Goal: Check status: Check status

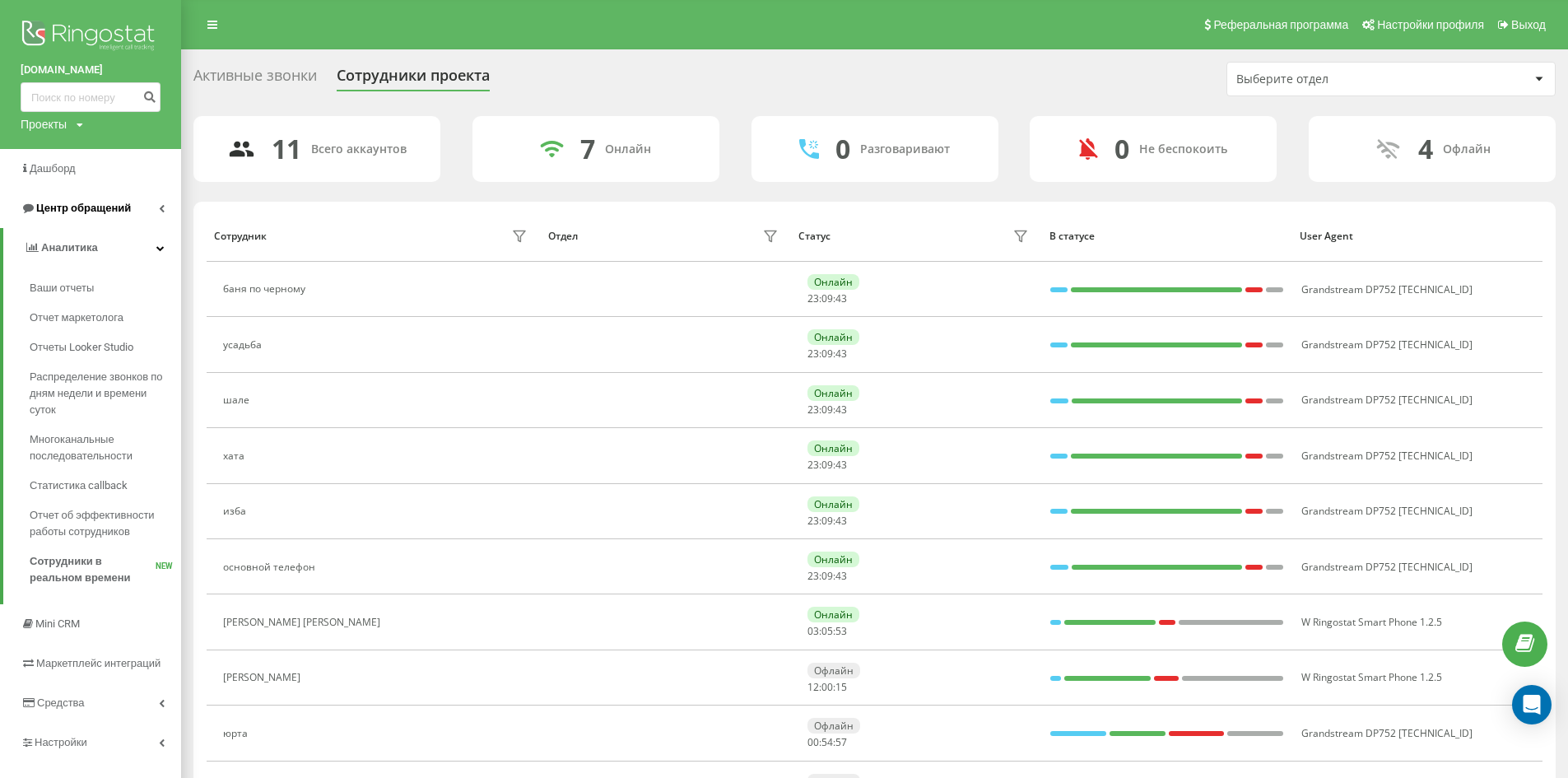
click at [101, 197] on link "Центр обращений" at bounding box center [90, 208] width 181 height 39
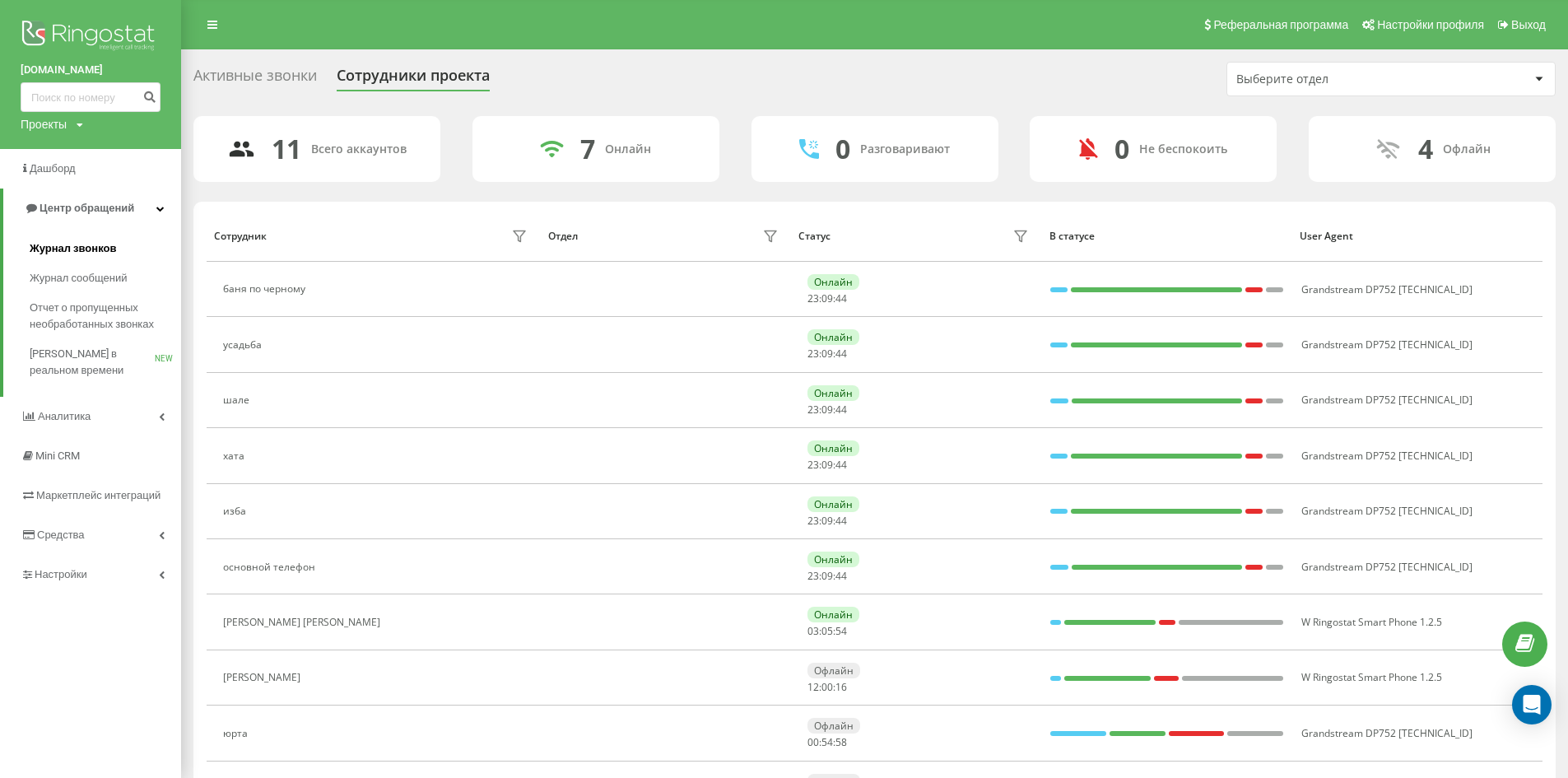
click at [91, 242] on span "Журнал звонков" at bounding box center [73, 248] width 86 height 17
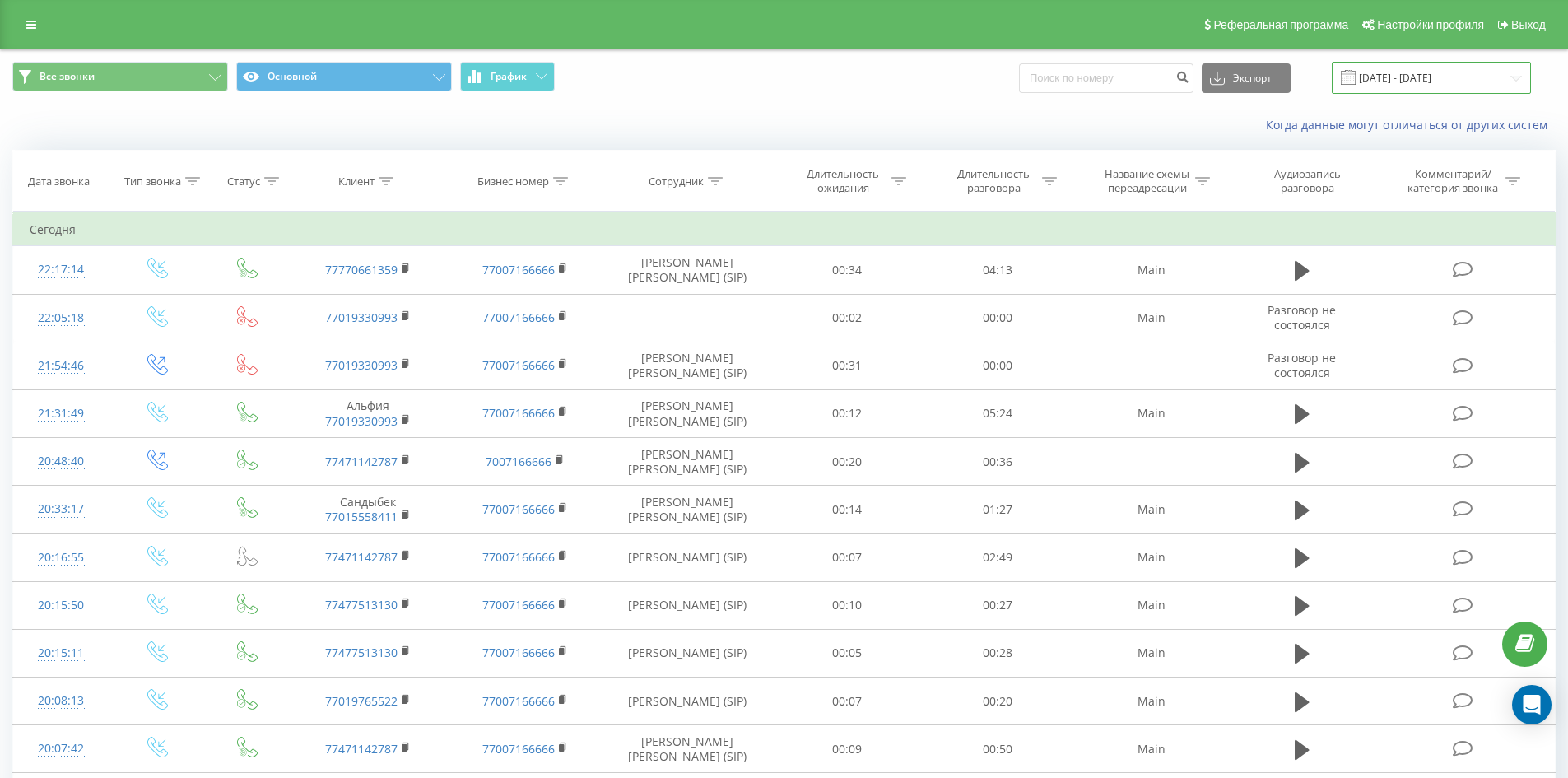
click at [1418, 86] on input "22.08.2025 - 22.09.2025" at bounding box center [1431, 78] width 199 height 32
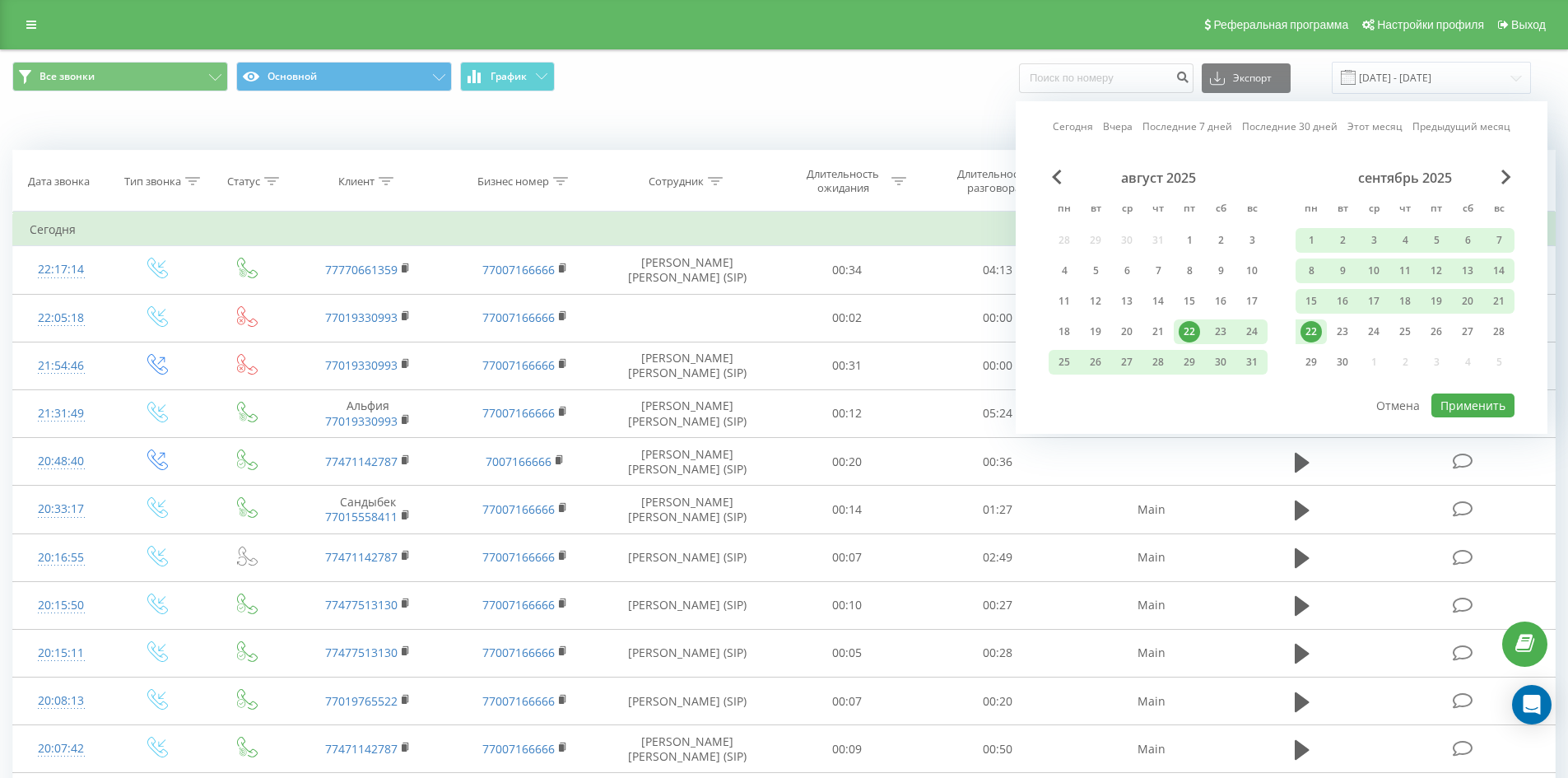
drag, startPoint x: 1075, startPoint y: 121, endPoint x: 1211, endPoint y: 218, distance: 167.0
click at [1076, 121] on link "Сегодня" at bounding box center [1073, 127] width 40 height 16
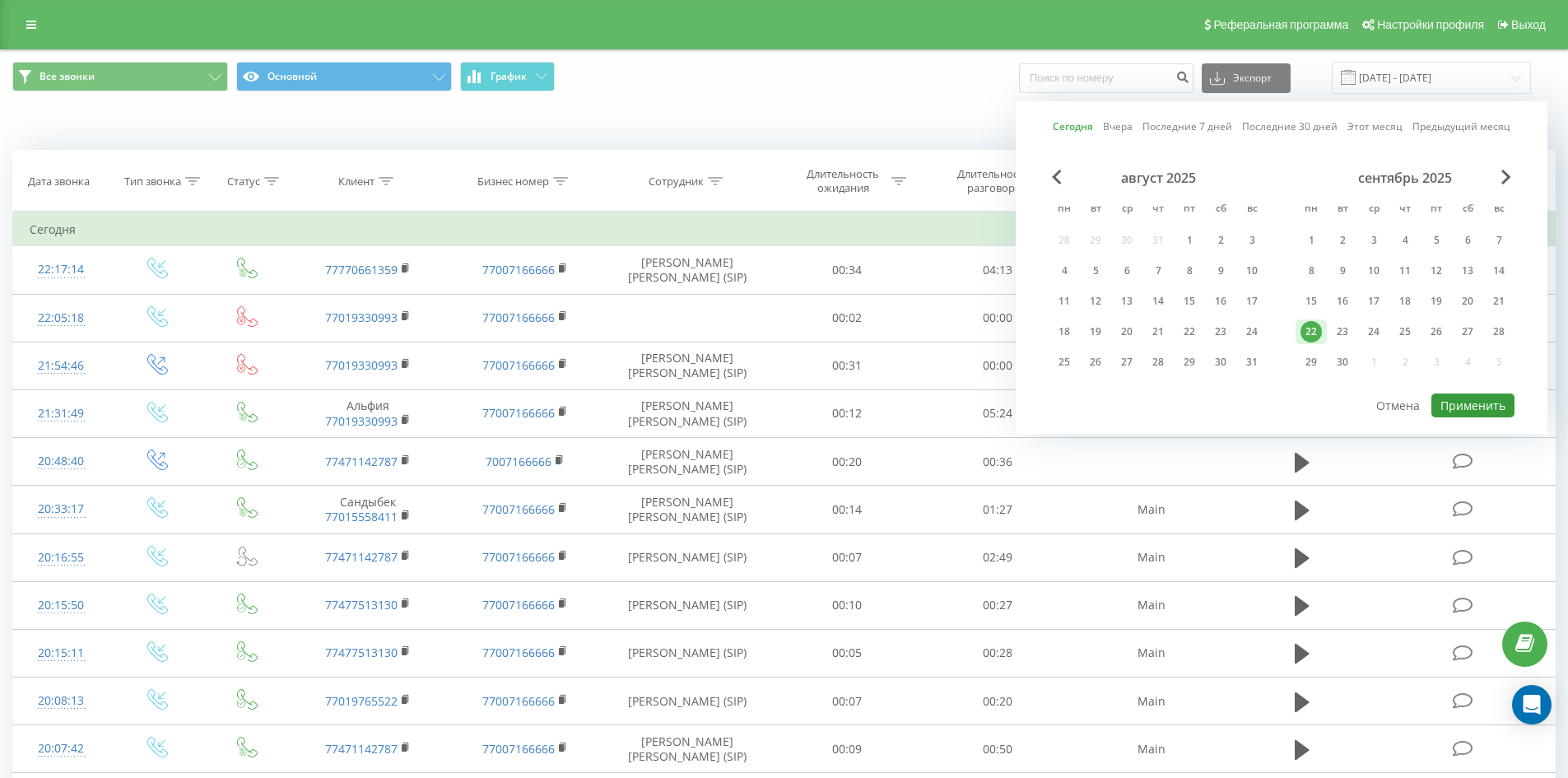
drag, startPoint x: 1472, startPoint y: 400, endPoint x: 956, endPoint y: 189, distance: 557.5
click at [1471, 399] on button "Применить" at bounding box center [1473, 405] width 83 height 24
type input "22.09.2025 - 22.09.2025"
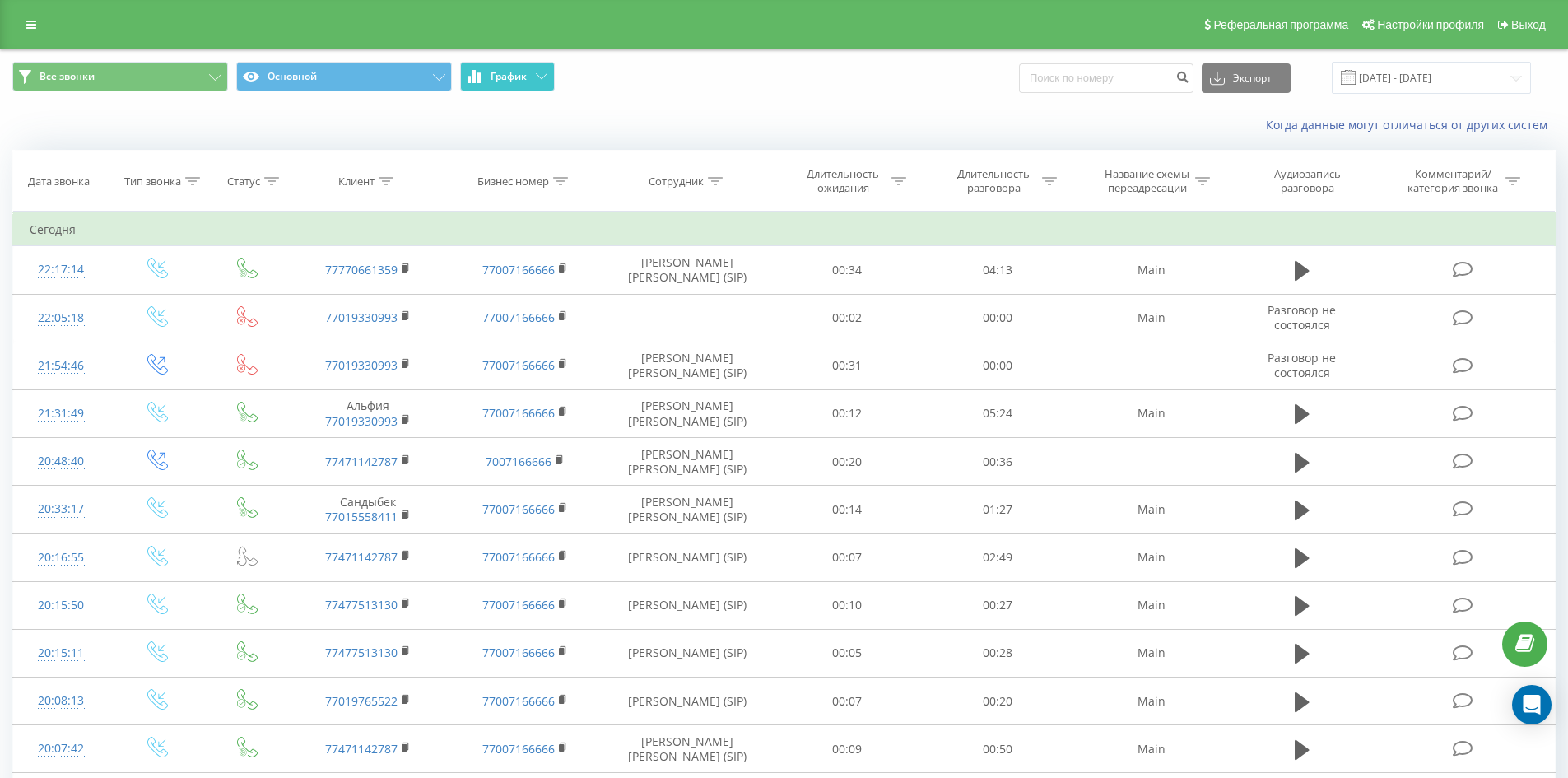
click at [537, 78] on icon at bounding box center [541, 77] width 12 height 6
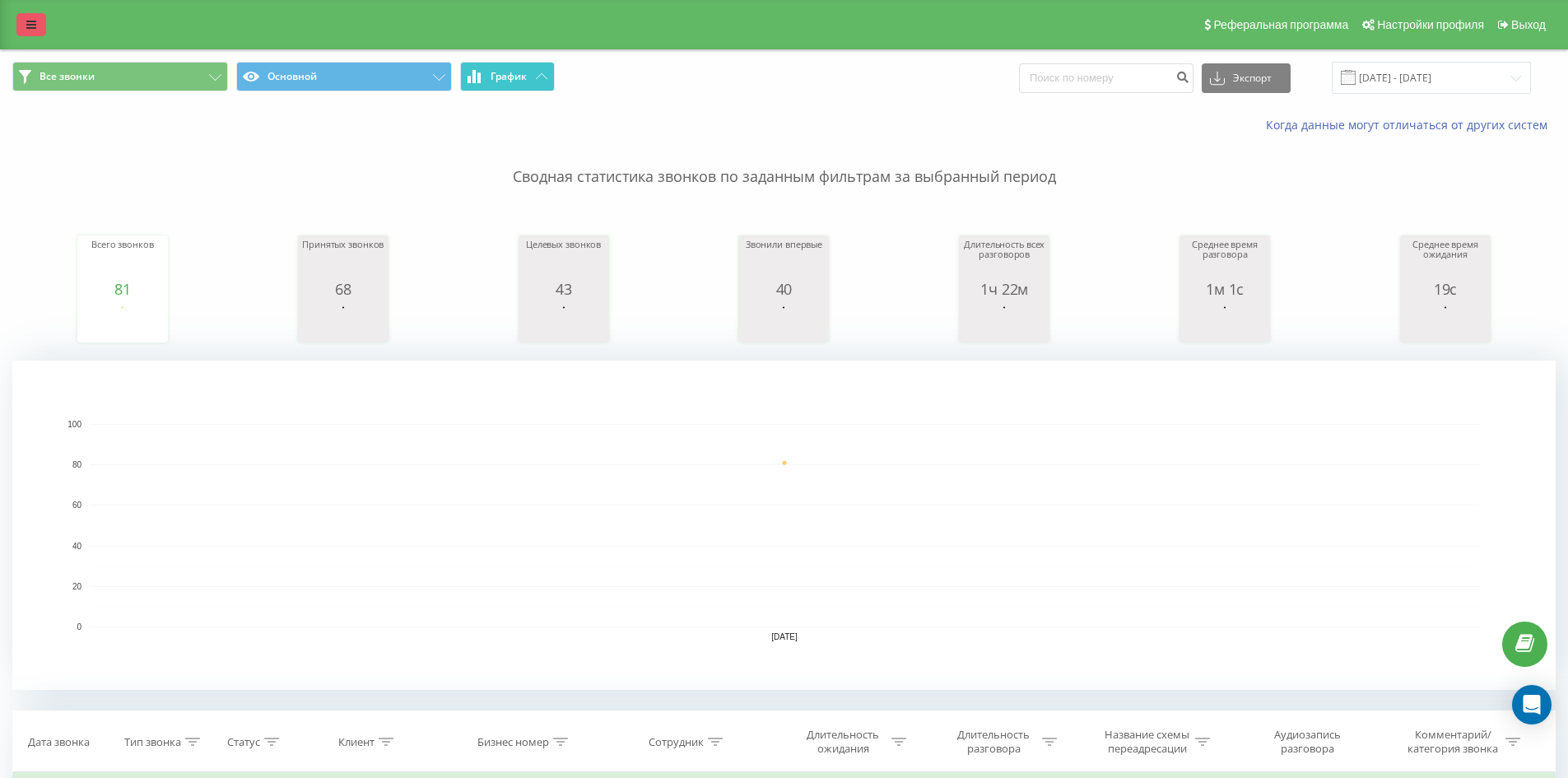
click at [40, 21] on link at bounding box center [31, 25] width 29 height 24
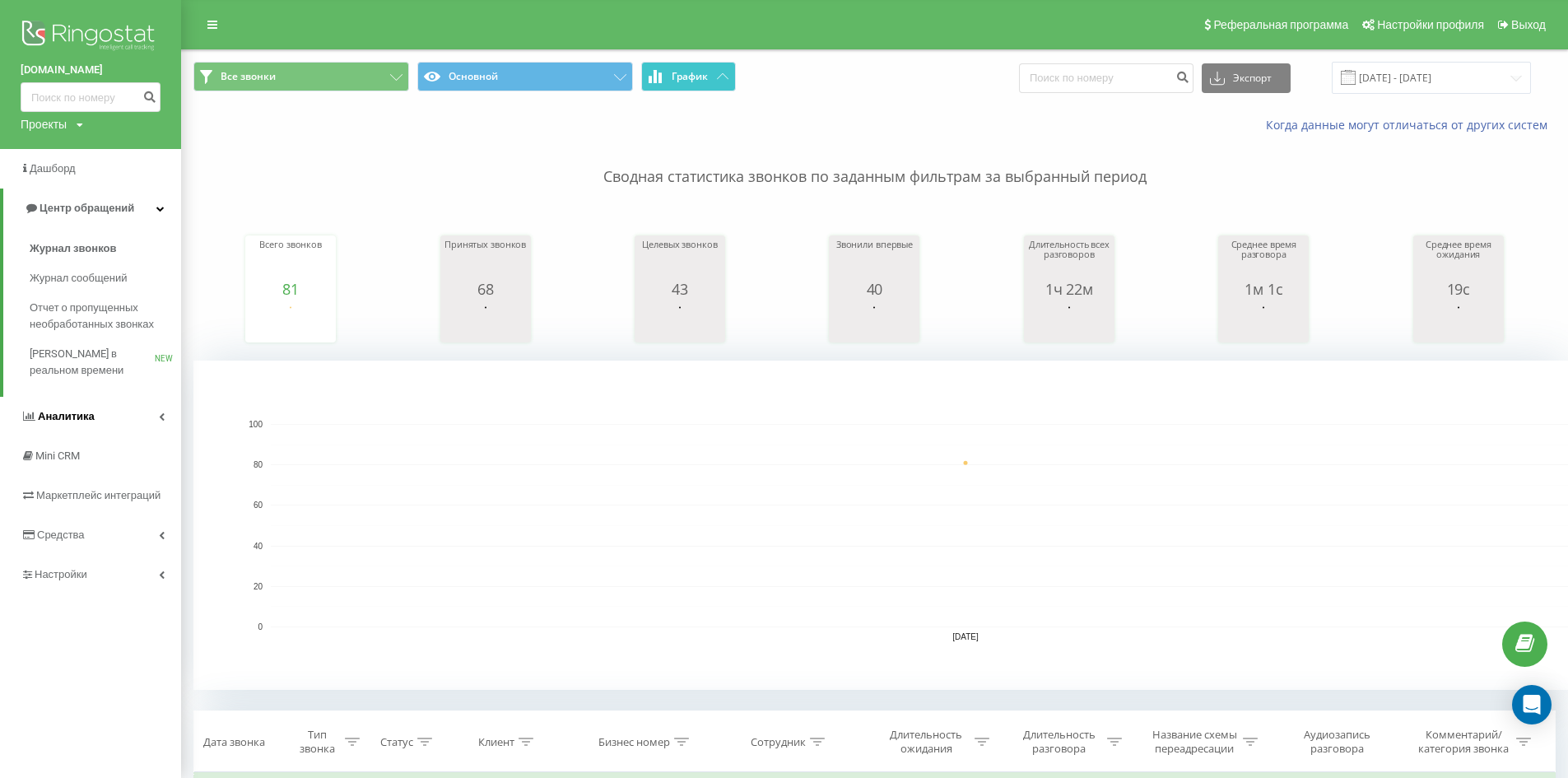
click at [97, 413] on link "Аналитика" at bounding box center [90, 417] width 181 height 39
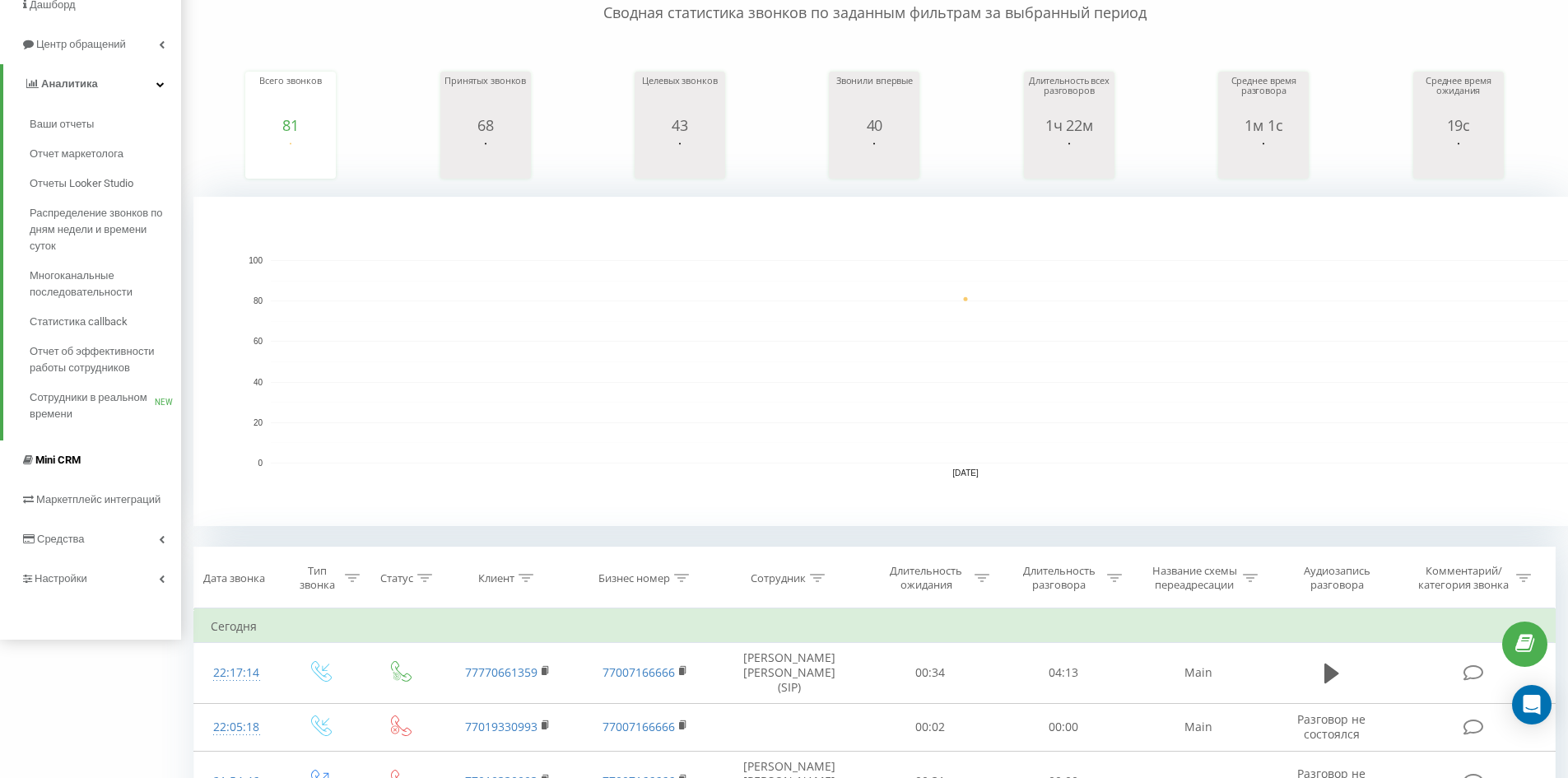
scroll to position [165, 0]
click at [95, 403] on span "Сотрудники в реальном времени" at bounding box center [92, 405] width 126 height 33
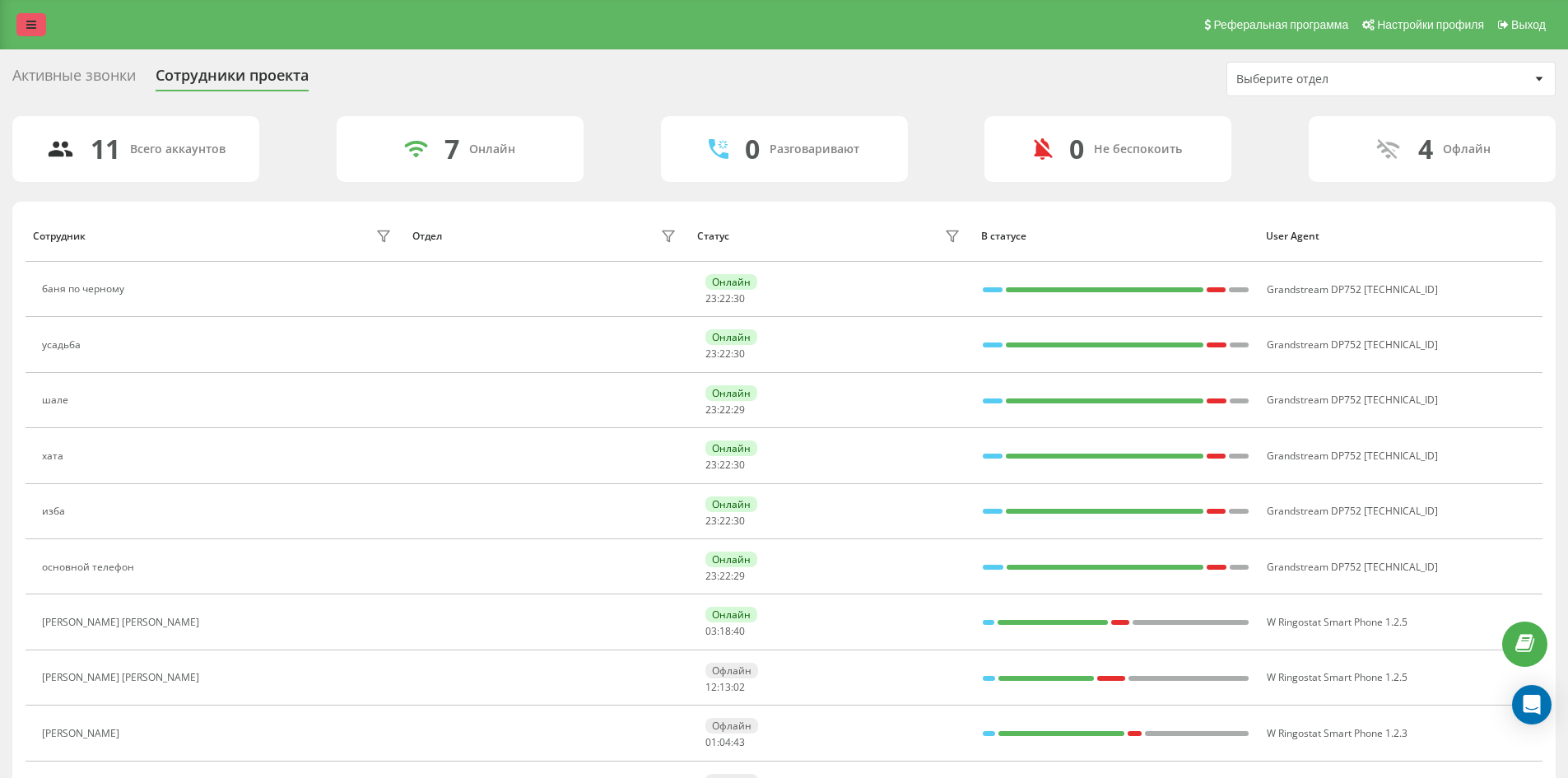
click at [27, 34] on link at bounding box center [31, 25] width 29 height 24
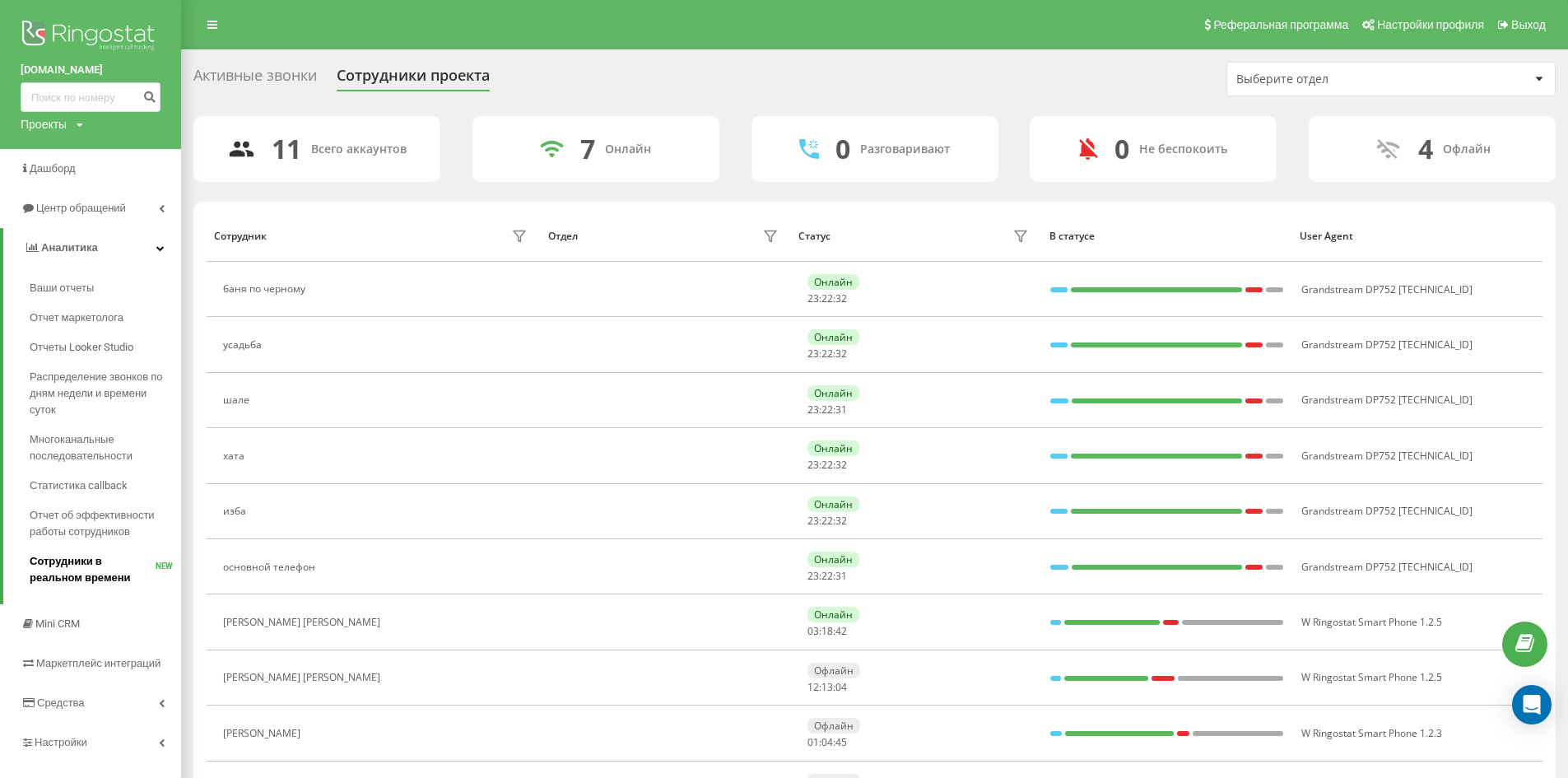
click at [113, 551] on link "Сотрудники в реальном времени NEW" at bounding box center [105, 569] width 151 height 46
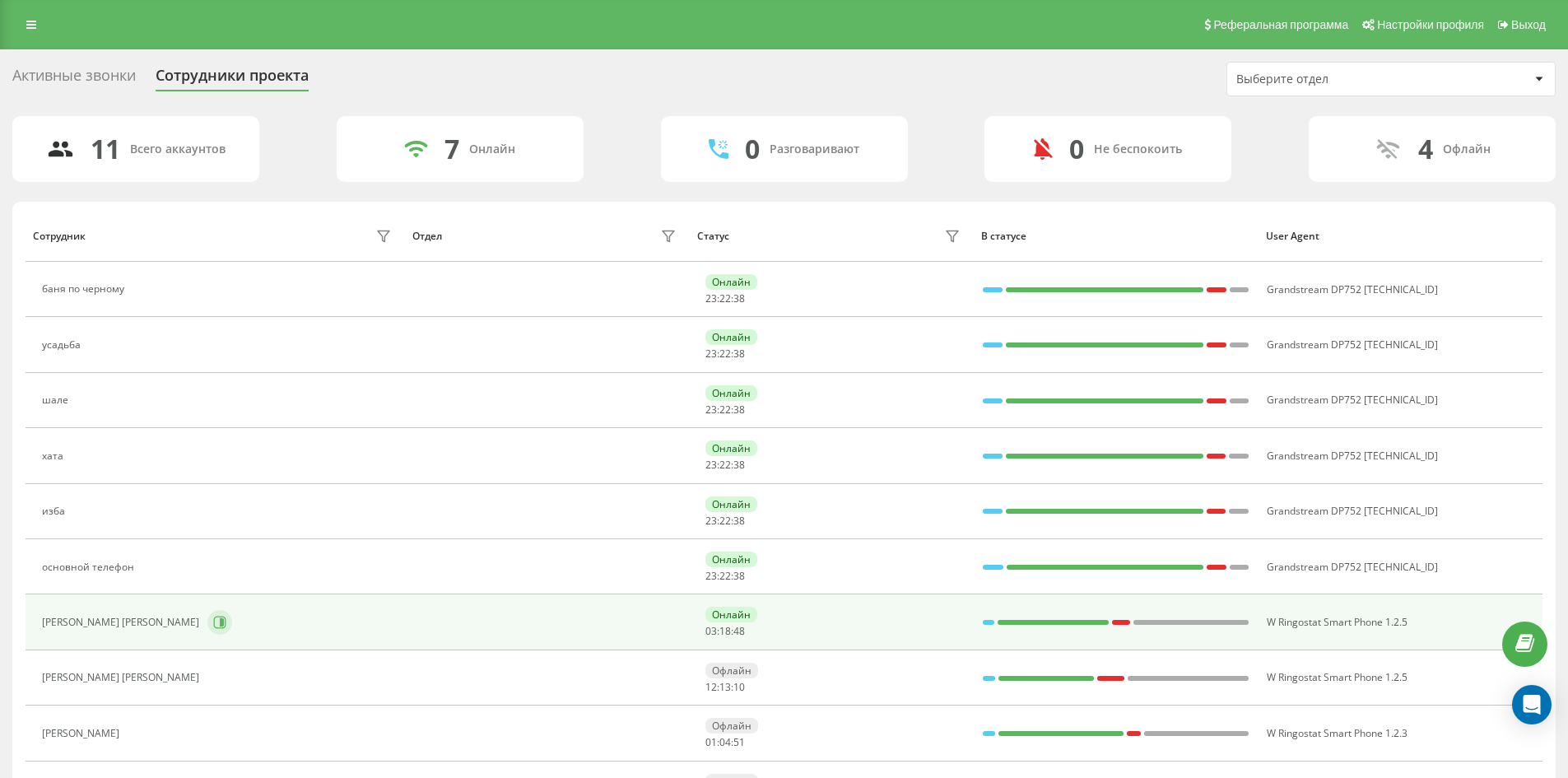
click at [232, 634] on button at bounding box center [220, 622] width 25 height 25
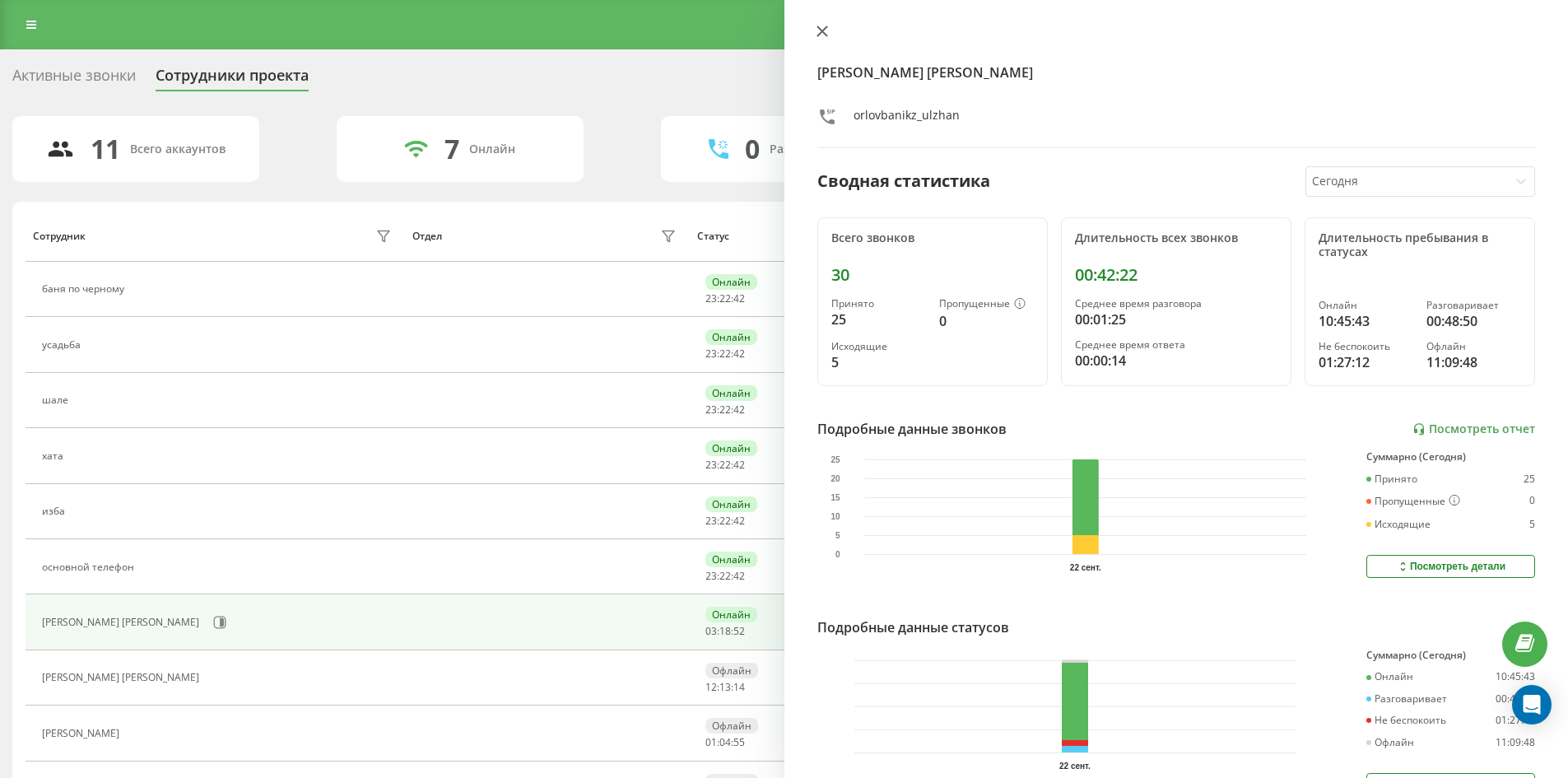
click at [833, 29] on button at bounding box center [823, 32] width 22 height 16
